Goal: Task Accomplishment & Management: Manage account settings

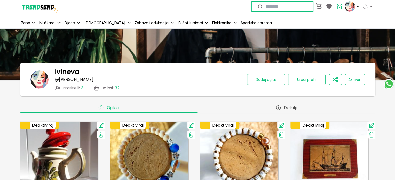
click at [39, 7] on img at bounding box center [39, 6] width 39 height 39
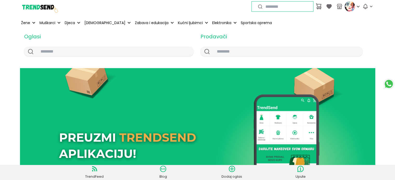
click at [0, 0] on p "Moje prodaje" at bounding box center [0, 0] width 0 height 0
